Goal: Communication & Community: Share content

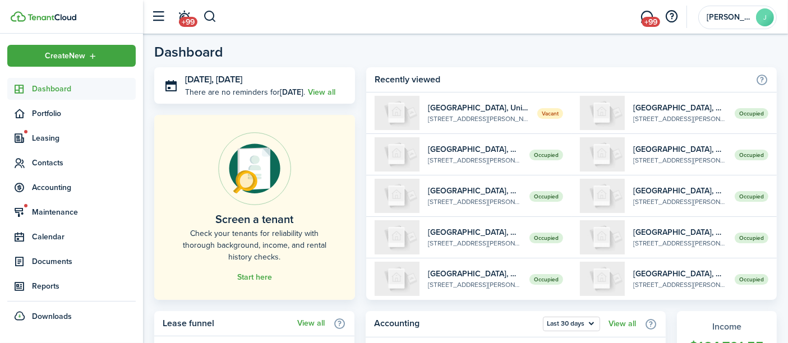
click at [643, 20] on span "+99" at bounding box center [651, 22] width 19 height 10
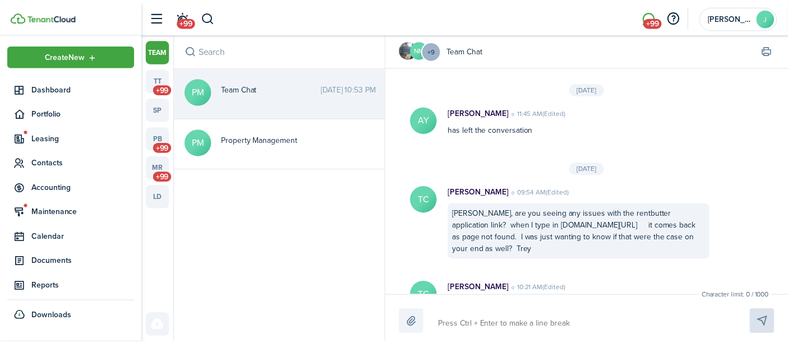
scroll to position [1373, 0]
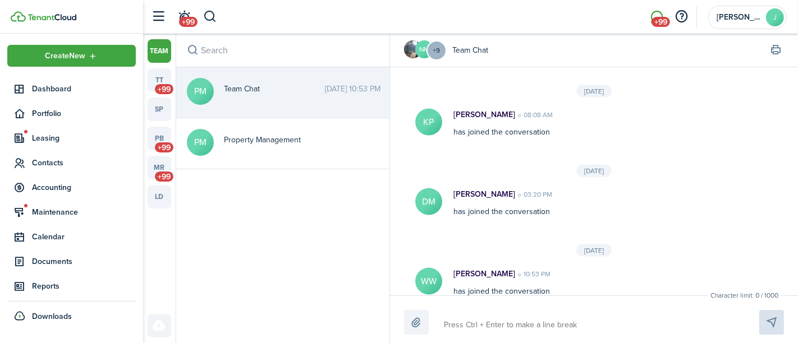
click at [39, 89] on span "Dashboard" at bounding box center [84, 89] width 104 height 12
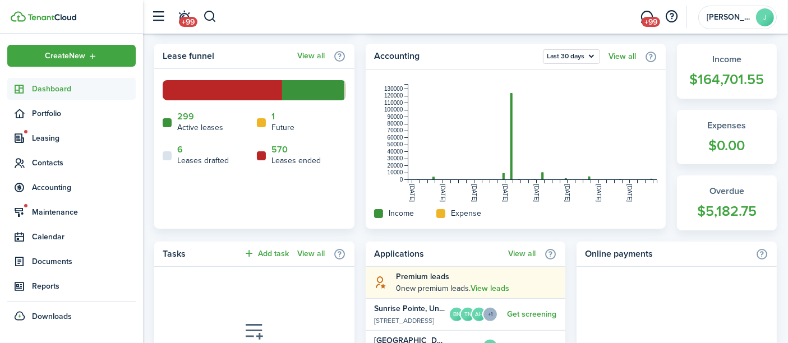
scroll to position [374, 0]
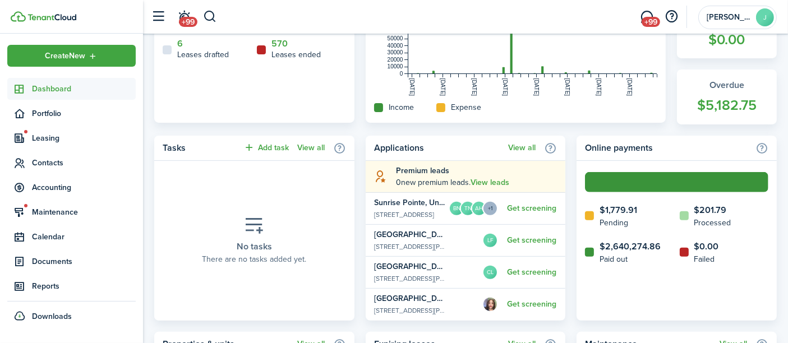
click at [52, 286] on span "Reports" at bounding box center [84, 286] width 104 height 12
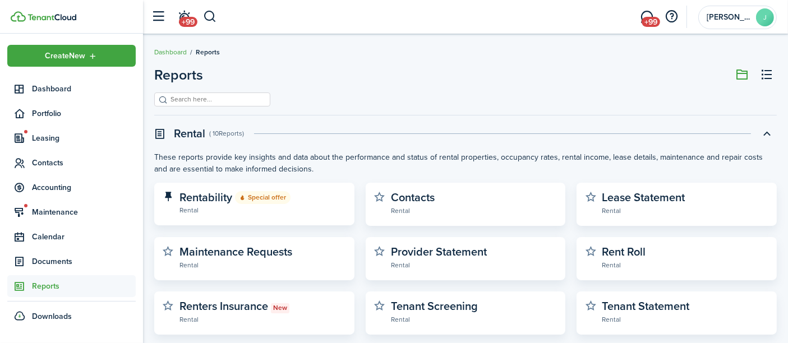
click at [56, 118] on span "Portfolio" at bounding box center [84, 114] width 104 height 12
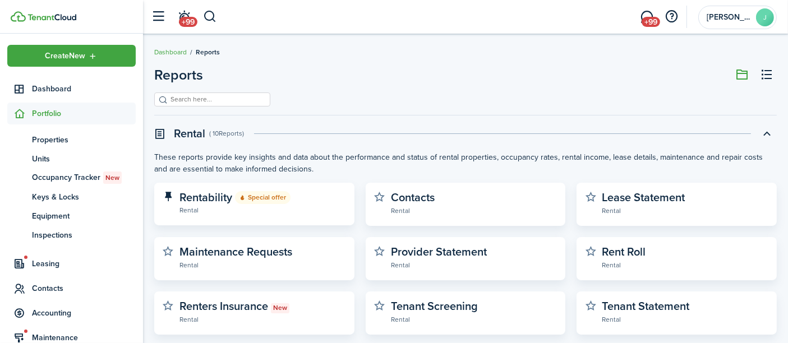
click at [55, 140] on span "Properties" at bounding box center [84, 140] width 104 height 12
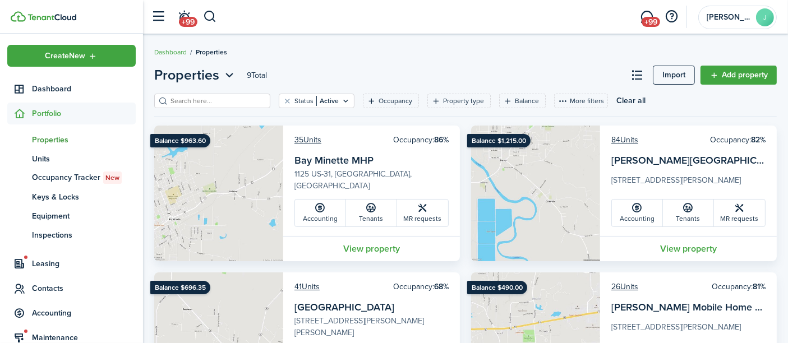
click at [209, 13] on button "button" at bounding box center [210, 16] width 14 height 19
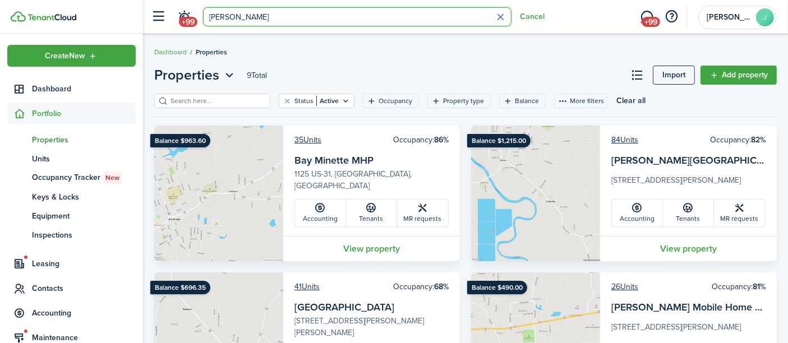
type input "[PERSON_NAME]"
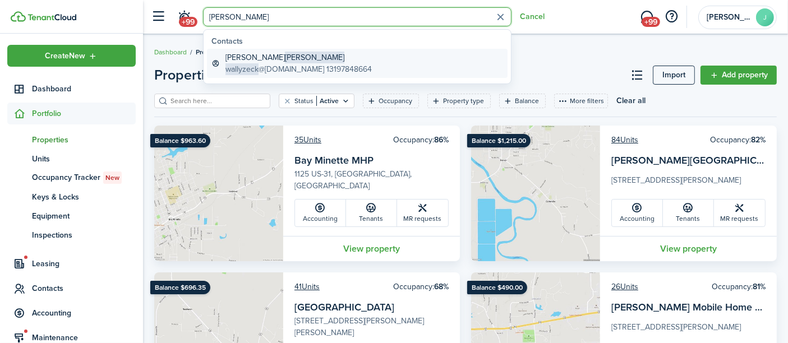
click at [245, 58] on global-search-item-title "[PERSON_NAME]" at bounding box center [298, 58] width 146 height 12
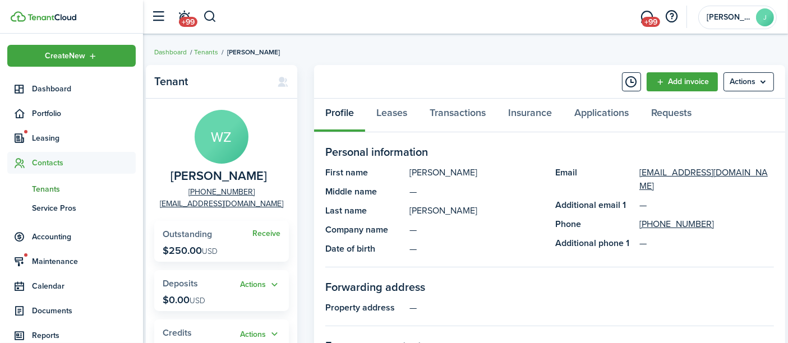
click at [651, 20] on span "+99" at bounding box center [651, 22] width 19 height 10
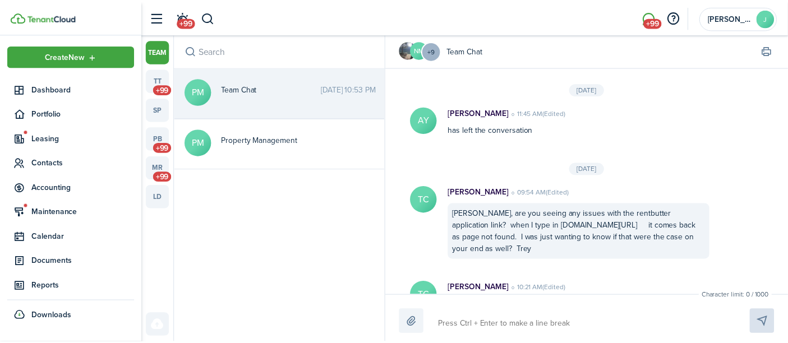
scroll to position [1373, 0]
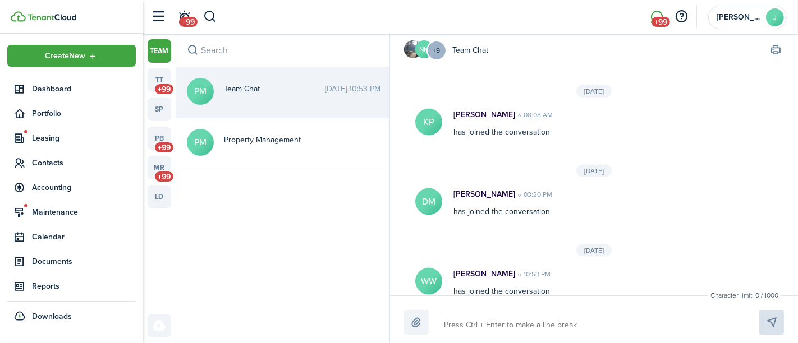
click at [157, 136] on link "pb +99" at bounding box center [160, 139] width 24 height 24
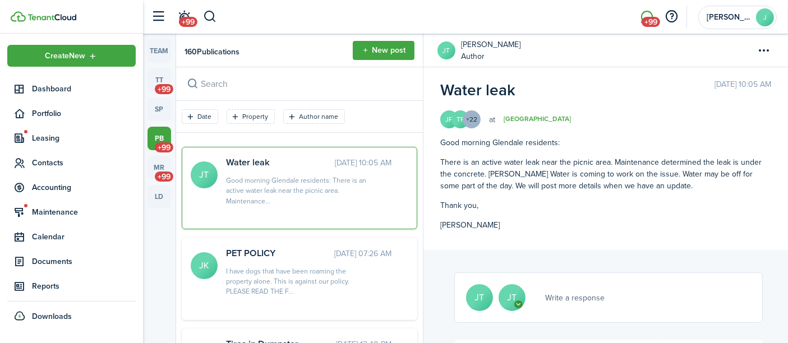
click at [565, 296] on span "Write a response" at bounding box center [574, 298] width 59 height 12
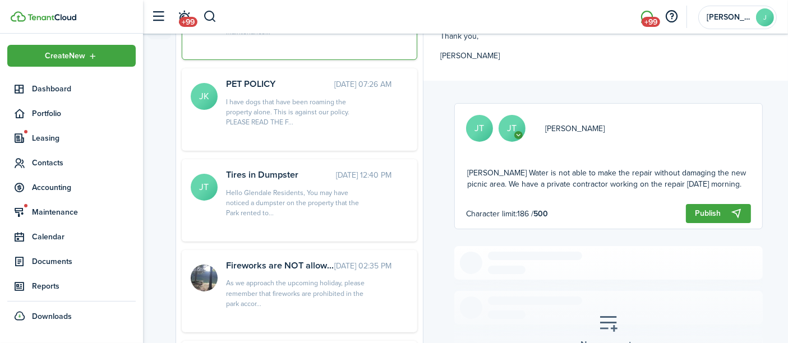
scroll to position [24, 0]
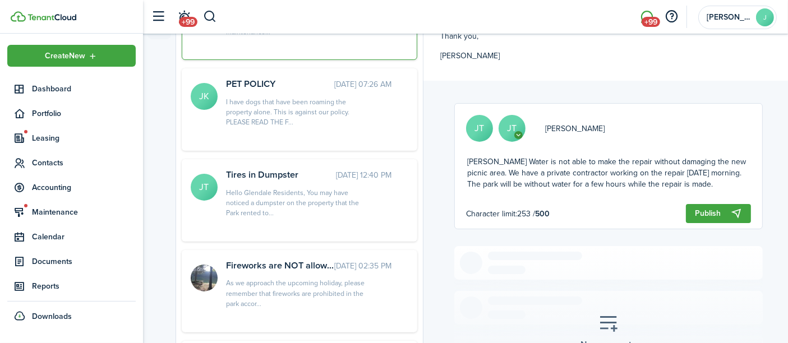
drag, startPoint x: 698, startPoint y: 183, endPoint x: 449, endPoint y: 159, distance: 250.2
click at [449, 159] on publication-comment-section "JT [PERSON_NAME] You Team member [PERSON_NAME] Update on the water leak: [PERSO…" at bounding box center [606, 267] width 365 height 373
type textarea "Update on the water leak: [PERSON_NAME] Water is not able to make the repair wi…"
click at [710, 214] on button "Publish" at bounding box center [718, 213] width 65 height 19
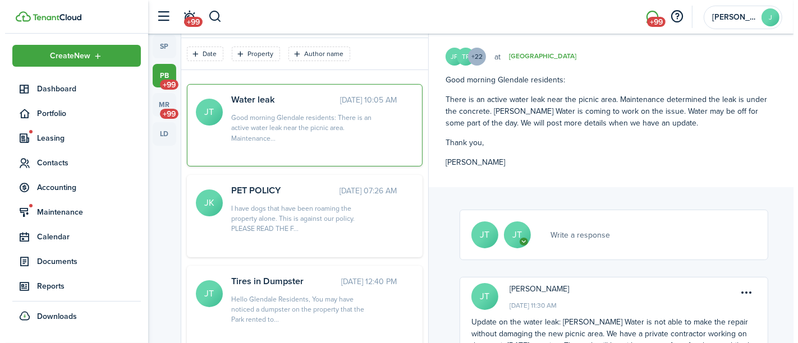
scroll to position [0, 0]
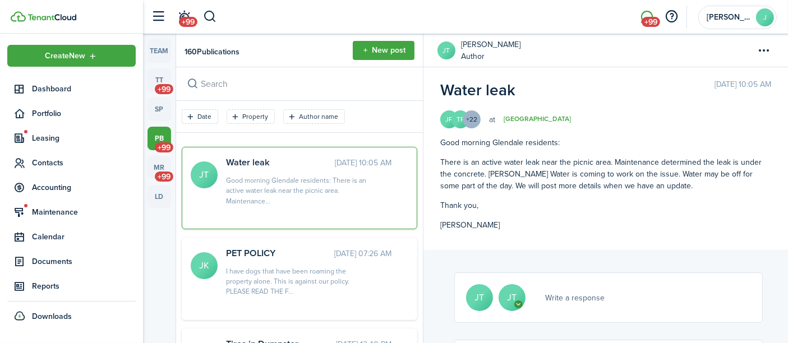
click at [62, 48] on div "Create New" at bounding box center [71, 56] width 128 height 22
click at [374, 50] on button "New post" at bounding box center [384, 50] width 62 height 19
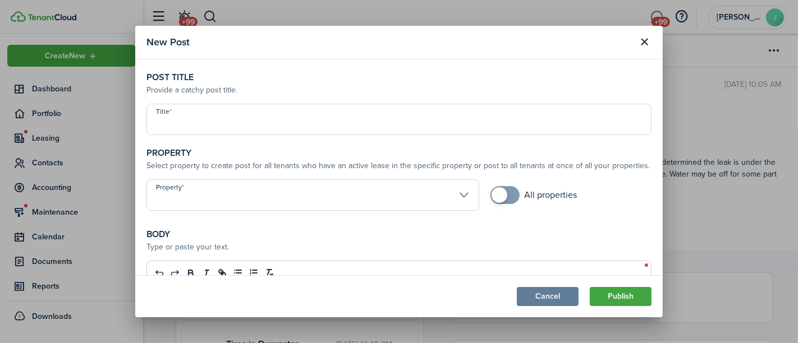
click at [261, 126] on input "Title" at bounding box center [398, 119] width 505 height 31
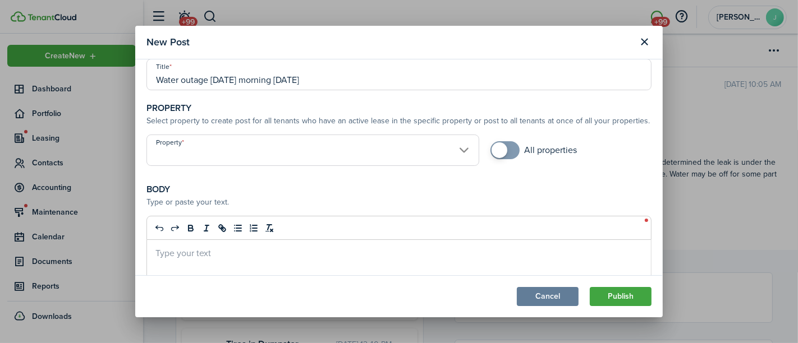
scroll to position [62, 0]
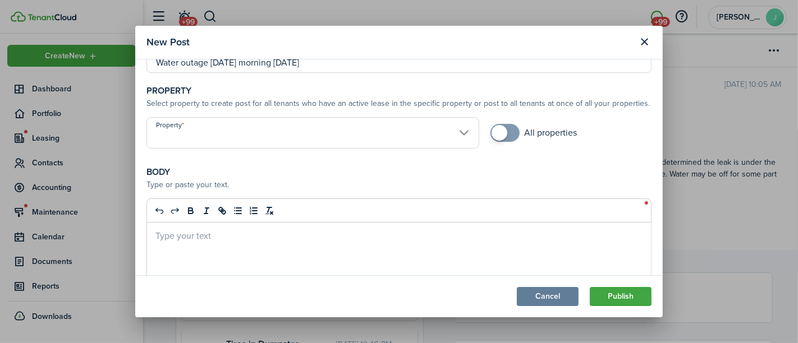
click at [199, 136] on input "Property" at bounding box center [312, 132] width 333 height 31
type input "Water outage [DATE] morning [DATE]"
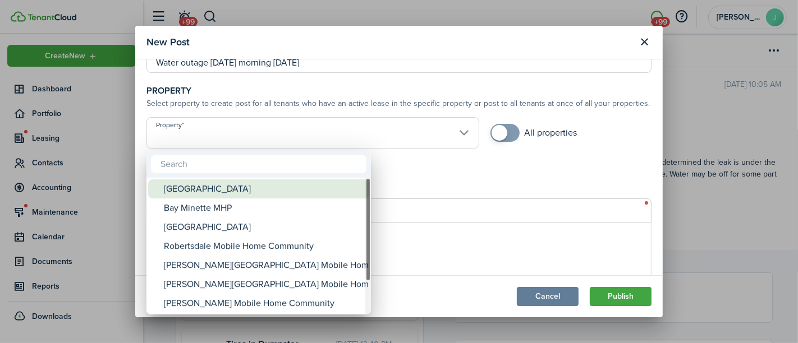
click at [194, 195] on div "[GEOGRAPHIC_DATA]" at bounding box center [263, 188] width 199 height 19
type input "[GEOGRAPHIC_DATA]"
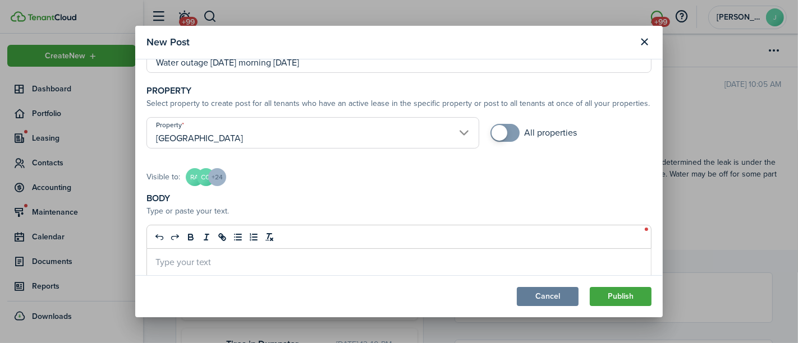
click at [184, 246] on div at bounding box center [398, 237] width 505 height 24
click at [165, 260] on p at bounding box center [398, 262] width 487 height 12
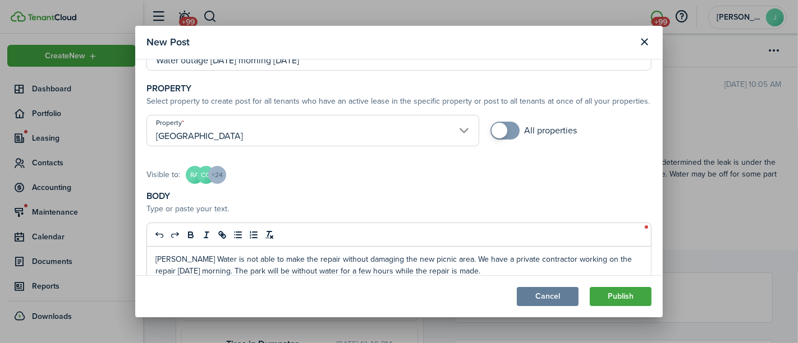
scroll to position [127, 0]
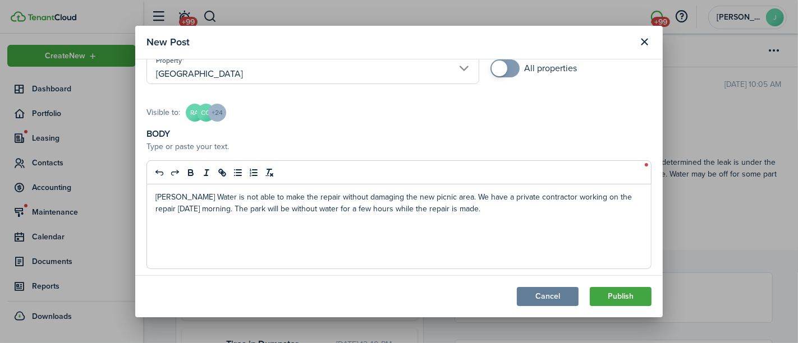
click at [153, 196] on div "[PERSON_NAME] Water is not able to make the repair without damaging the new pic…" at bounding box center [399, 227] width 504 height 84
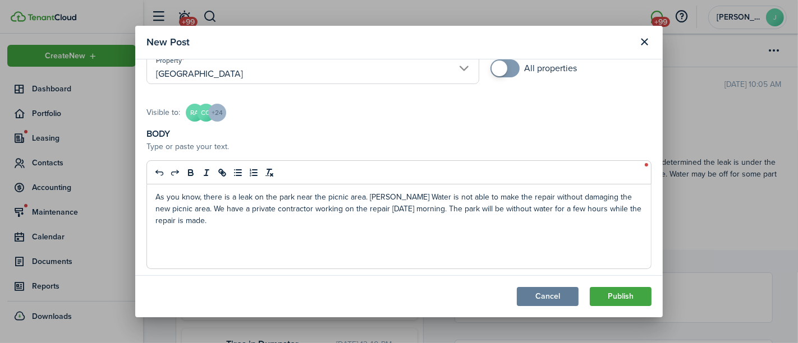
click at [438, 209] on p "As you know, there is a leak on the park near the picnic area. [PERSON_NAME] Wa…" at bounding box center [398, 208] width 487 height 35
click at [240, 222] on p "As you know, there is a leak on the park near the picnic area. [PERSON_NAME] Wa…" at bounding box center [398, 208] width 487 height 35
click at [530, 221] on p "As you know, there is a leak on the park near the picnic area. [PERSON_NAME] Wa…" at bounding box center [398, 208] width 487 height 35
click at [155, 199] on p "As you know, there is a leak on the park near the picnic area. [PERSON_NAME] Wa…" at bounding box center [398, 208] width 487 height 35
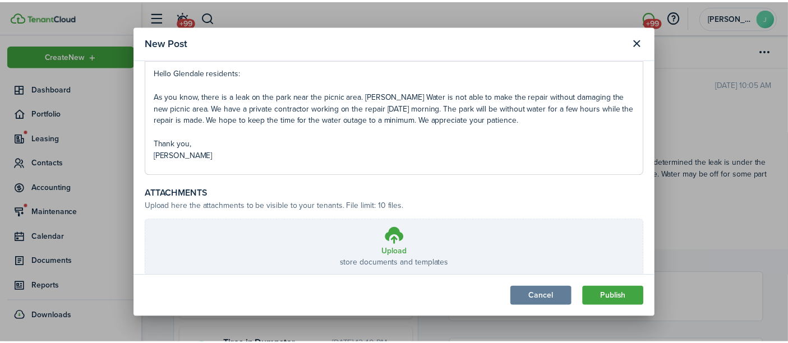
scroll to position [251, 0]
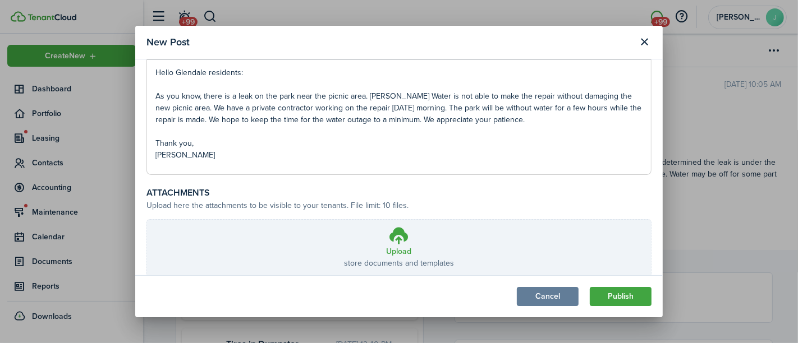
click at [612, 298] on button "Publish" at bounding box center [621, 296] width 62 height 19
